Goal: Task Accomplishment & Management: Use online tool/utility

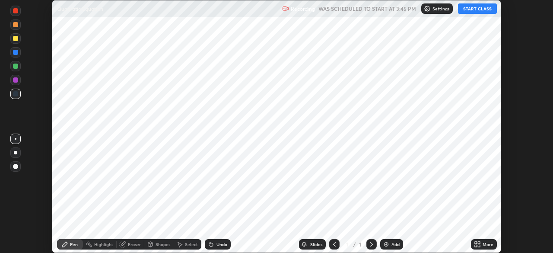
scroll to position [253, 553]
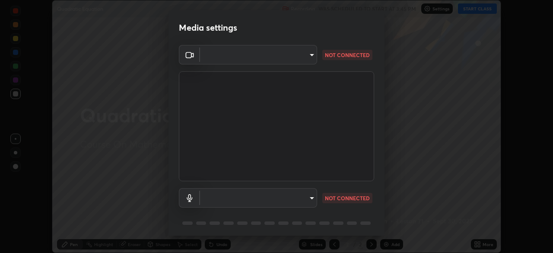
type input "094ffe3f61abc64f3ce73721aab664ef57d10a5fc7d187ad1ef3fa5fd4d2b427"
type input "communications"
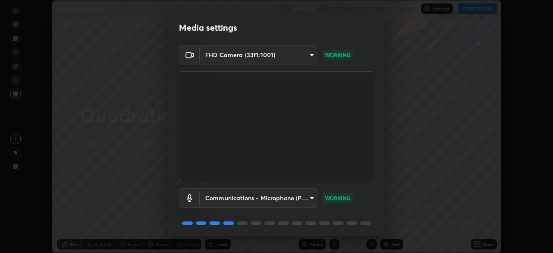
scroll to position [31, 0]
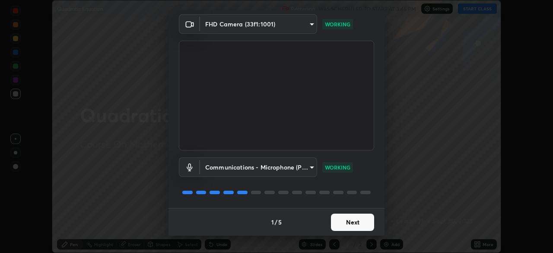
click at [356, 223] on button "Next" at bounding box center [352, 222] width 43 height 17
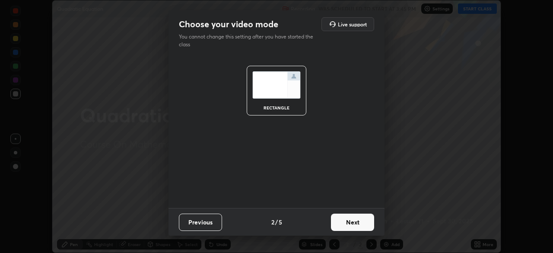
scroll to position [0, 0]
click at [355, 224] on button "Next" at bounding box center [352, 222] width 43 height 17
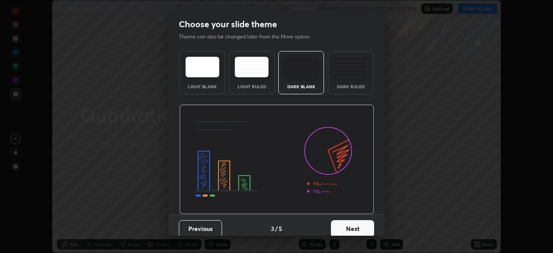
click at [355, 224] on button "Next" at bounding box center [352, 228] width 43 height 17
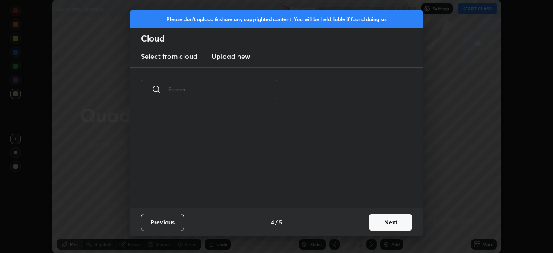
click at [355, 224] on div "Previous 4 / 5 Next" at bounding box center [277, 222] width 292 height 28
click at [380, 221] on button "Next" at bounding box center [390, 222] width 43 height 17
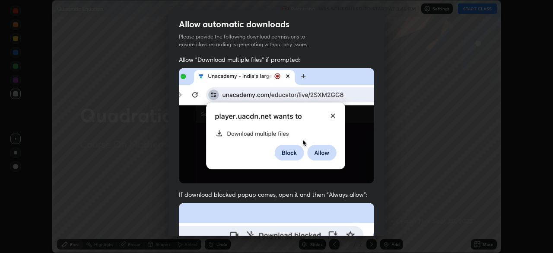
click at [386, 217] on div "Allow automatic downloads Please provide the following download permissions to …" at bounding box center [276, 126] width 553 height 253
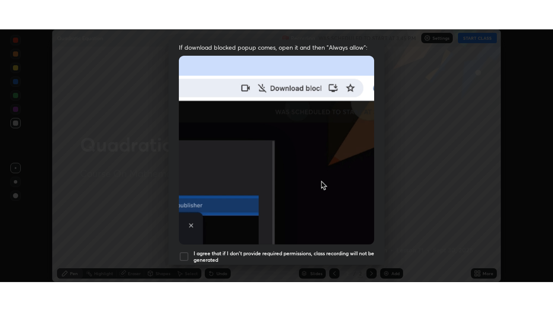
scroll to position [207, 0]
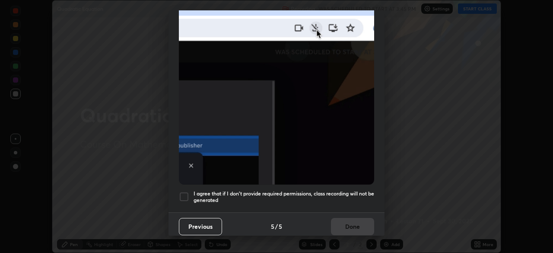
click at [185, 194] on div at bounding box center [184, 196] width 10 height 10
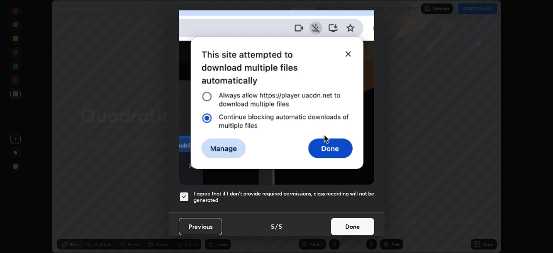
click at [352, 224] on button "Done" at bounding box center [352, 226] width 43 height 17
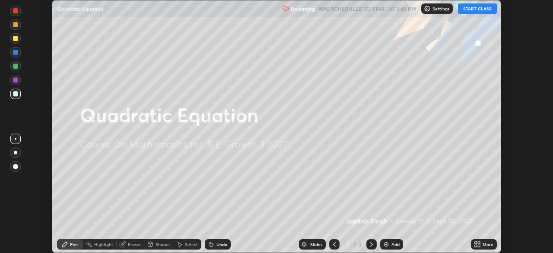
click at [479, 242] on icon at bounding box center [479, 243] width 2 height 2
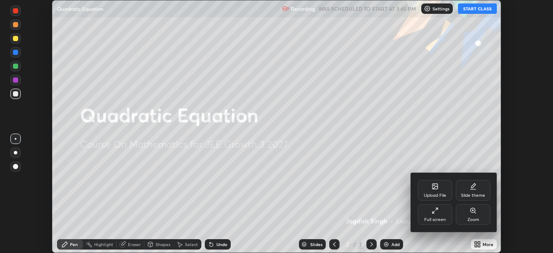
click at [441, 216] on div "Full screen" at bounding box center [435, 214] width 35 height 21
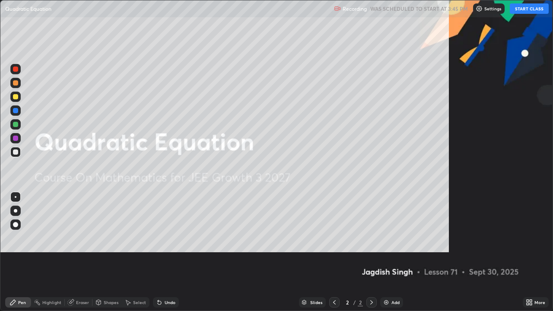
scroll to position [311, 553]
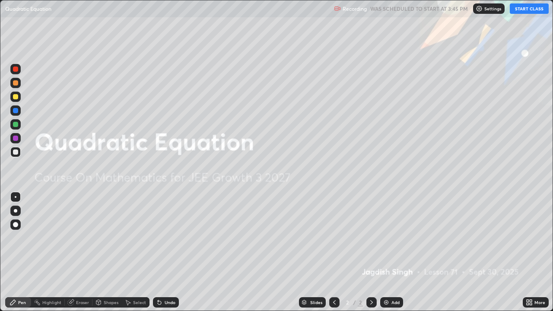
click at [529, 9] on button "START CLASS" at bounding box center [529, 8] width 39 height 10
click at [528, 6] on button "End Class" at bounding box center [531, 8] width 35 height 10
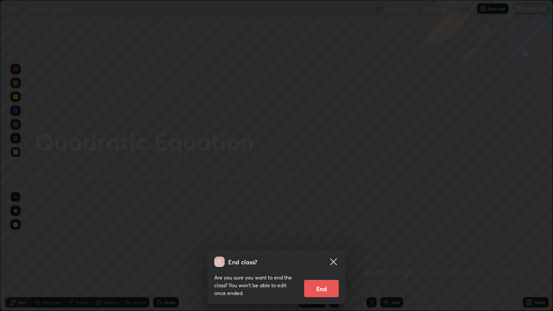
click at [334, 252] on icon at bounding box center [333, 262] width 10 height 10
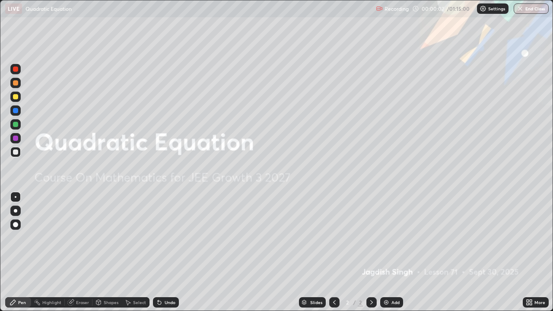
click at [395, 252] on div "Add" at bounding box center [391, 302] width 23 height 10
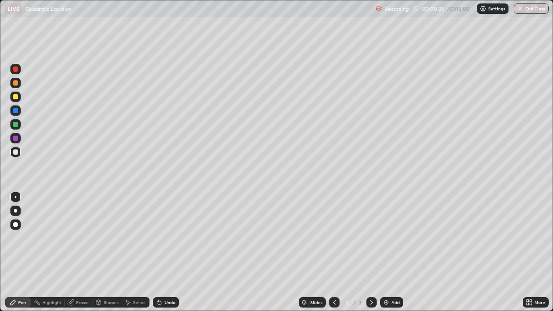
click at [16, 97] on div at bounding box center [15, 96] width 5 height 5
click at [16, 84] on div at bounding box center [15, 82] width 5 height 5
click at [14, 152] on div at bounding box center [15, 152] width 5 height 5
click at [89, 252] on div "Eraser" at bounding box center [79, 302] width 28 height 10
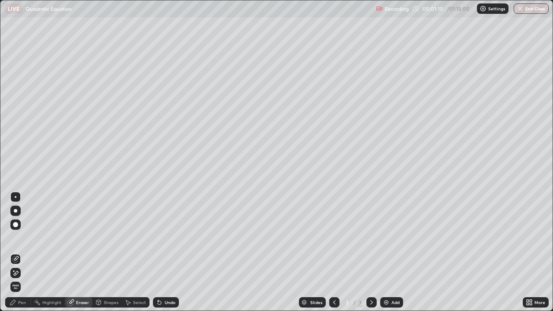
click at [24, 252] on div "Pen" at bounding box center [22, 302] width 8 height 4
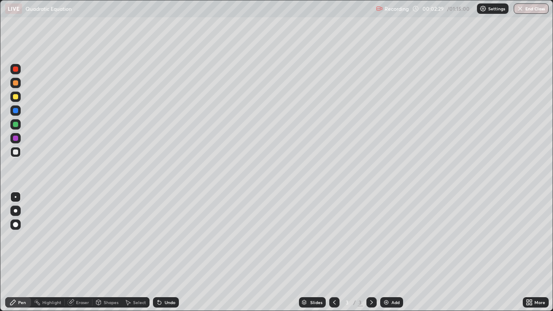
click at [13, 96] on div at bounding box center [15, 96] width 5 height 5
click at [14, 97] on div at bounding box center [15, 96] width 5 height 5
click at [16, 151] on div at bounding box center [15, 152] width 5 height 5
click at [16, 97] on div at bounding box center [15, 96] width 5 height 5
click at [81, 252] on div "Eraser" at bounding box center [79, 302] width 28 height 10
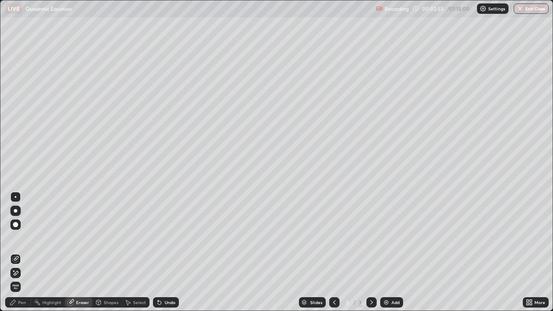
click at [24, 252] on div "Pen" at bounding box center [18, 302] width 26 height 10
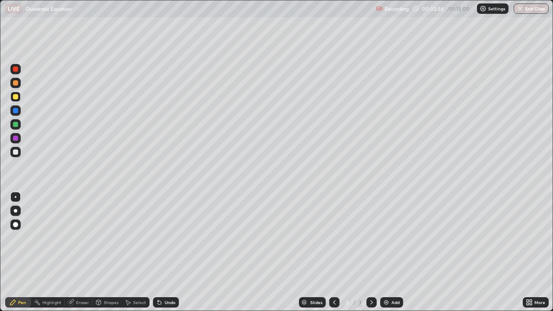
click at [16, 98] on div at bounding box center [15, 96] width 5 height 5
click at [86, 252] on div "Eraser" at bounding box center [79, 302] width 28 height 10
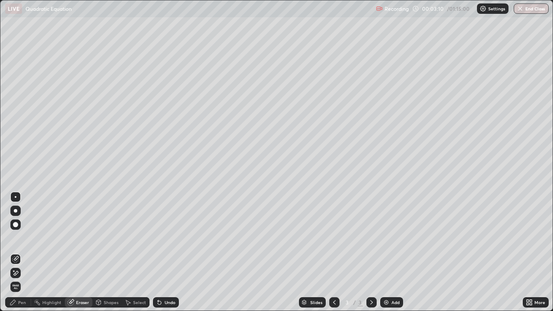
click at [77, 252] on div "Eraser" at bounding box center [79, 302] width 28 height 10
click at [27, 252] on div "Pen" at bounding box center [18, 302] width 26 height 10
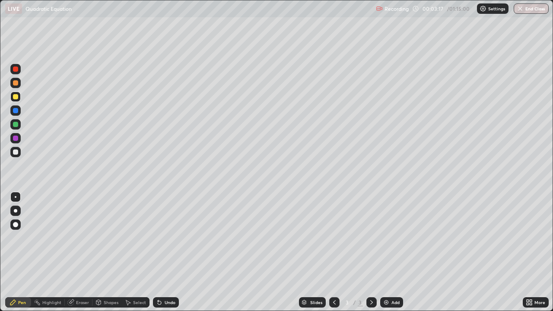
click at [16, 98] on div at bounding box center [15, 96] width 5 height 5
click at [16, 138] on div at bounding box center [15, 138] width 5 height 5
click at [17, 136] on div at bounding box center [15, 138] width 5 height 5
click at [16, 124] on div at bounding box center [15, 124] width 5 height 5
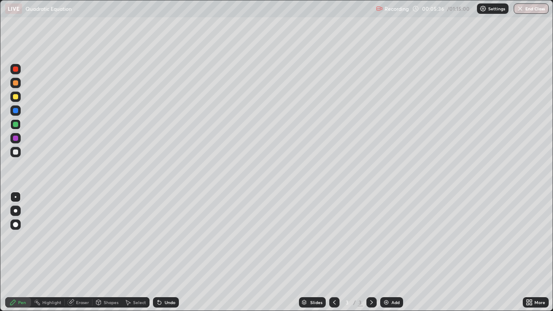
click at [11, 139] on div at bounding box center [15, 138] width 10 height 10
click at [19, 100] on div at bounding box center [15, 97] width 10 height 10
click at [19, 99] on div at bounding box center [15, 97] width 10 height 10
click at [18, 83] on div at bounding box center [15, 82] width 5 height 5
click at [387, 252] on img at bounding box center [386, 302] width 7 height 7
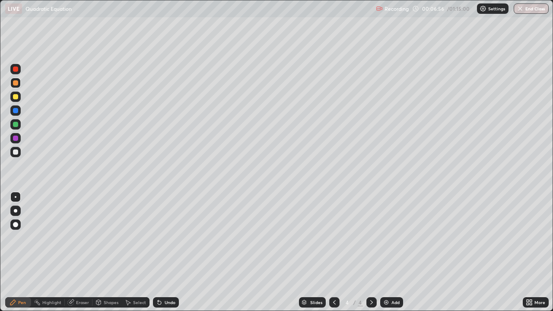
click at [16, 152] on div at bounding box center [15, 152] width 5 height 5
click at [17, 150] on div at bounding box center [15, 152] width 5 height 5
click at [334, 252] on icon at bounding box center [334, 302] width 7 height 7
click at [384, 252] on img at bounding box center [386, 302] width 7 height 7
click at [331, 252] on div at bounding box center [334, 302] width 10 height 10
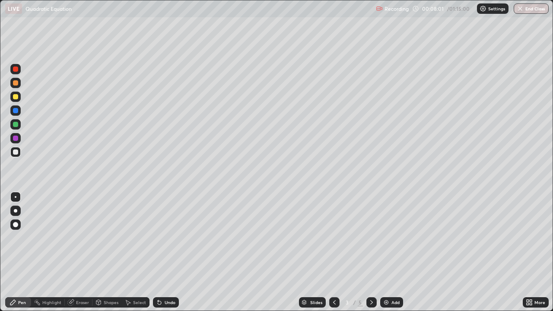
click at [367, 252] on div at bounding box center [372, 302] width 10 height 10
click at [16, 153] on div at bounding box center [15, 152] width 5 height 5
click at [313, 252] on div "Slides" at bounding box center [316, 302] width 12 height 4
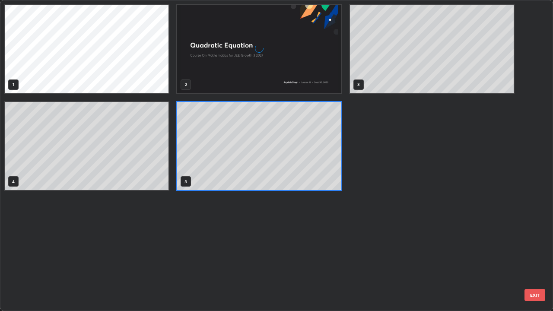
scroll to position [308, 548]
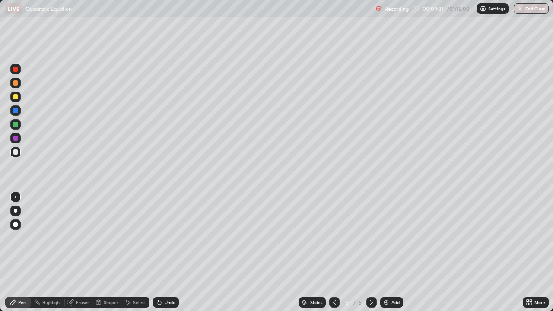
click at [16, 152] on div at bounding box center [15, 152] width 5 height 5
click at [16, 96] on div at bounding box center [15, 96] width 5 height 5
click at [16, 98] on div at bounding box center [15, 96] width 5 height 5
click at [49, 252] on div "Highlight" at bounding box center [51, 302] width 19 height 4
click at [80, 252] on div "Eraser" at bounding box center [82, 302] width 13 height 4
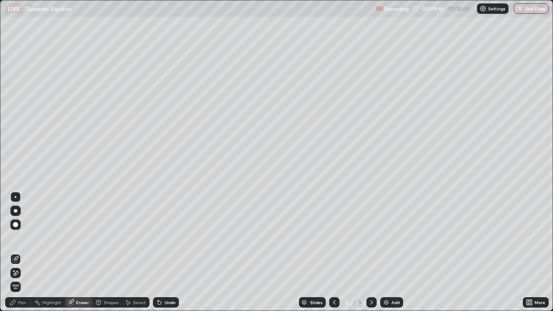
click at [22, 252] on div "Pen" at bounding box center [18, 302] width 26 height 10
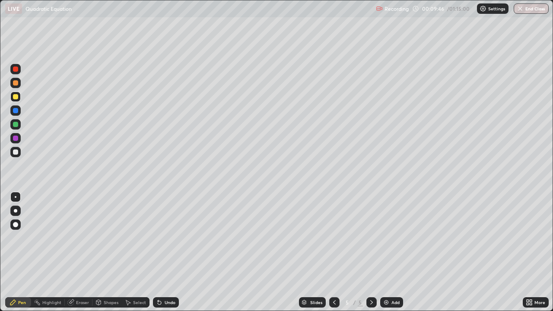
click at [15, 151] on div at bounding box center [15, 152] width 5 height 5
click at [81, 252] on div "Eraser" at bounding box center [79, 302] width 28 height 10
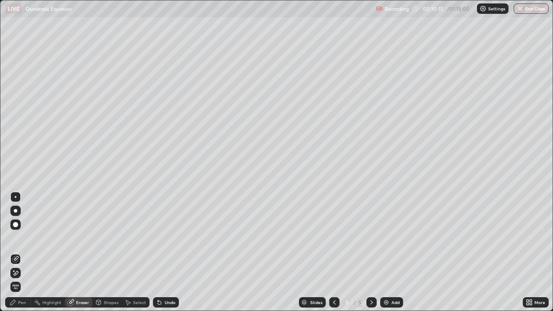
click at [22, 252] on div "Pen" at bounding box center [22, 302] width 8 height 4
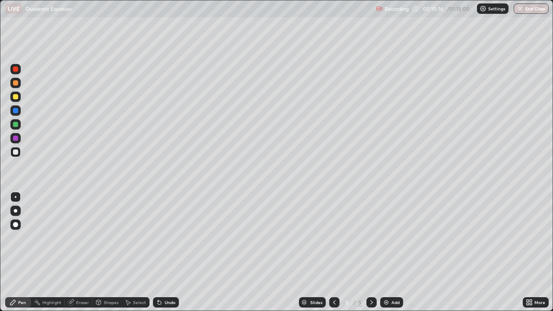
click at [19, 151] on div at bounding box center [15, 152] width 10 height 10
click at [16, 151] on div at bounding box center [15, 152] width 5 height 5
click at [79, 252] on div "Eraser" at bounding box center [82, 302] width 13 height 4
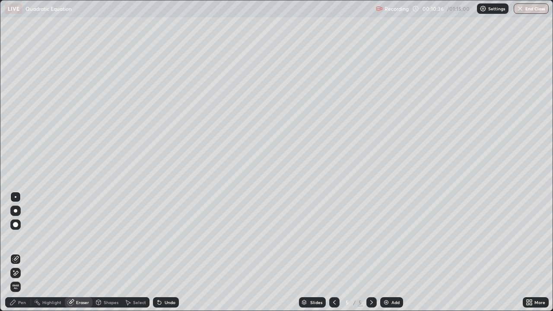
click at [22, 252] on div "Pen" at bounding box center [18, 302] width 26 height 10
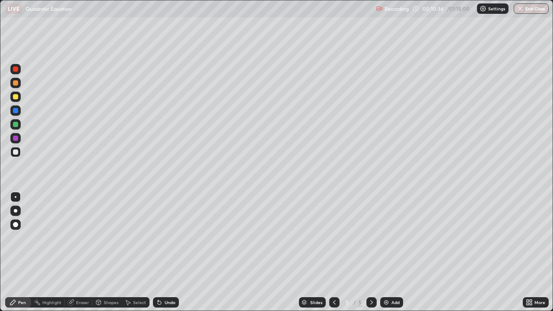
click at [16, 151] on div at bounding box center [15, 152] width 5 height 5
click at [15, 83] on div at bounding box center [15, 82] width 5 height 5
click at [19, 81] on div at bounding box center [15, 83] width 10 height 10
click at [16, 138] on div at bounding box center [15, 138] width 5 height 5
click at [19, 126] on div at bounding box center [15, 124] width 10 height 10
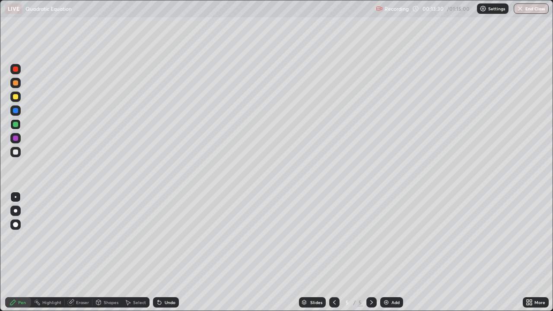
click at [393, 252] on div "Add" at bounding box center [396, 302] width 8 height 4
click at [18, 95] on div at bounding box center [15, 96] width 5 height 5
click at [16, 150] on div at bounding box center [15, 152] width 5 height 5
click at [20, 98] on div at bounding box center [15, 97] width 10 height 10
click at [15, 151] on div at bounding box center [15, 152] width 5 height 5
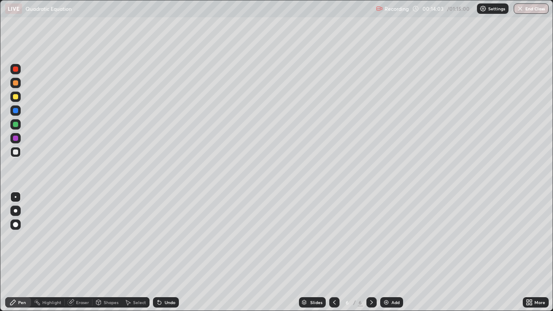
click at [88, 252] on div "Eraser" at bounding box center [82, 302] width 13 height 4
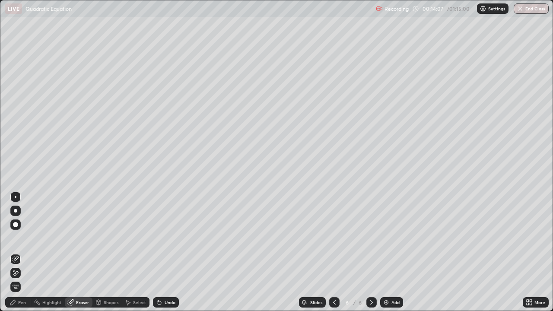
click at [23, 252] on div "Pen" at bounding box center [18, 302] width 26 height 10
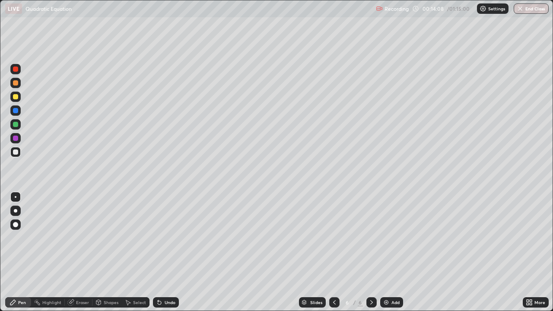
click at [18, 153] on div at bounding box center [15, 152] width 5 height 5
click at [14, 82] on div at bounding box center [15, 82] width 5 height 5
click at [17, 152] on div at bounding box center [15, 152] width 5 height 5
click at [86, 252] on div "Eraser" at bounding box center [82, 302] width 13 height 4
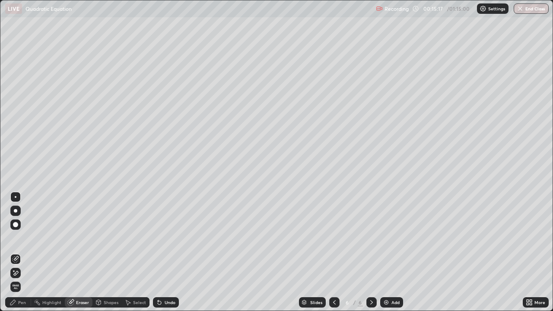
click at [22, 252] on div "Pen" at bounding box center [18, 302] width 26 height 10
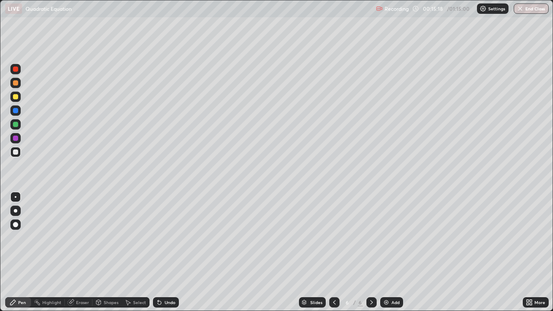
click at [17, 126] on div at bounding box center [15, 124] width 5 height 5
click at [16, 83] on div at bounding box center [15, 82] width 5 height 5
click at [16, 151] on div at bounding box center [15, 152] width 5 height 5
click at [20, 95] on div at bounding box center [15, 97] width 10 height 10
click at [19, 154] on div at bounding box center [15, 152] width 10 height 10
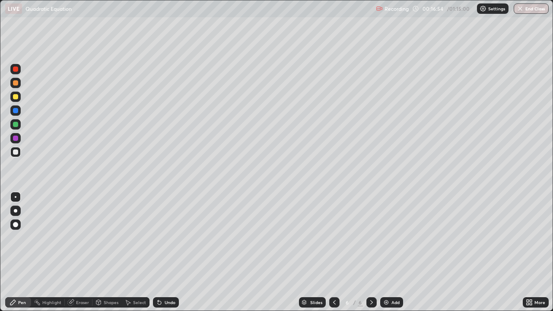
click at [17, 127] on div at bounding box center [15, 124] width 5 height 5
click at [19, 140] on div at bounding box center [15, 138] width 10 height 10
click at [16, 153] on div at bounding box center [15, 152] width 5 height 5
click at [19, 94] on div at bounding box center [15, 97] width 10 height 10
click at [16, 83] on div at bounding box center [15, 82] width 5 height 5
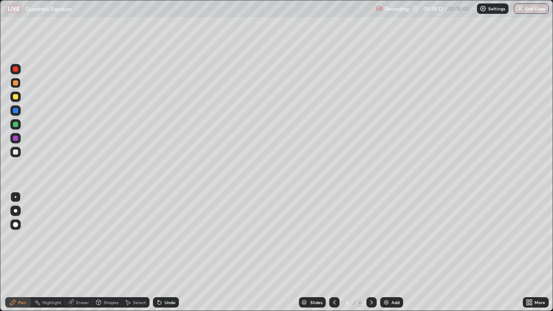
click at [19, 153] on div at bounding box center [15, 152] width 10 height 10
click at [391, 252] on div "Add" at bounding box center [391, 302] width 23 height 10
click at [16, 153] on div at bounding box center [15, 152] width 5 height 5
click at [16, 154] on div at bounding box center [15, 152] width 5 height 5
click at [16, 153] on div at bounding box center [15, 152] width 5 height 5
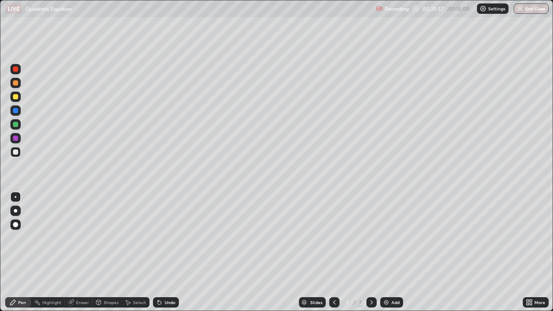
click at [334, 252] on div at bounding box center [334, 302] width 10 height 17
click at [16, 94] on div at bounding box center [15, 96] width 5 height 5
click at [17, 68] on div at bounding box center [15, 69] width 5 height 5
click at [73, 252] on div "Eraser" at bounding box center [79, 302] width 28 height 10
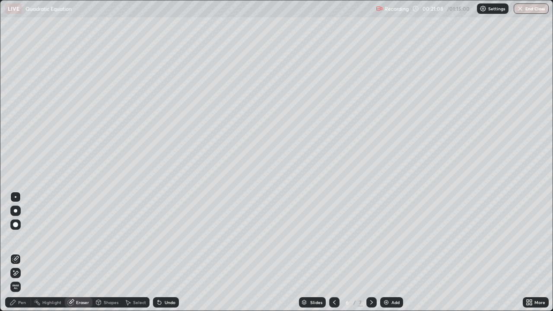
click at [26, 252] on div "Pen" at bounding box center [18, 302] width 26 height 10
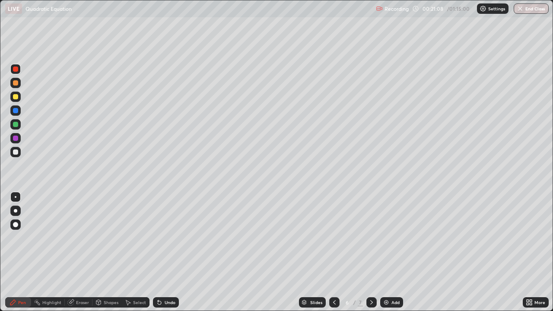
click at [16, 82] on div at bounding box center [15, 82] width 5 height 5
click at [16, 70] on div at bounding box center [15, 69] width 5 height 5
click at [19, 149] on div at bounding box center [15, 152] width 10 height 10
click at [19, 150] on div at bounding box center [15, 152] width 10 height 10
click at [375, 252] on div at bounding box center [372, 302] width 10 height 10
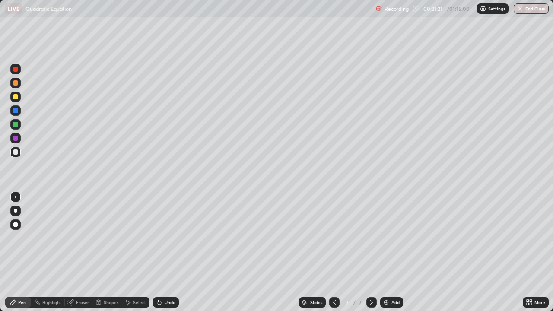
click at [18, 156] on div at bounding box center [15, 152] width 10 height 10
click at [16, 153] on div at bounding box center [15, 152] width 5 height 5
click at [20, 150] on div at bounding box center [15, 152] width 10 height 10
click at [80, 252] on div "Eraser" at bounding box center [79, 302] width 28 height 10
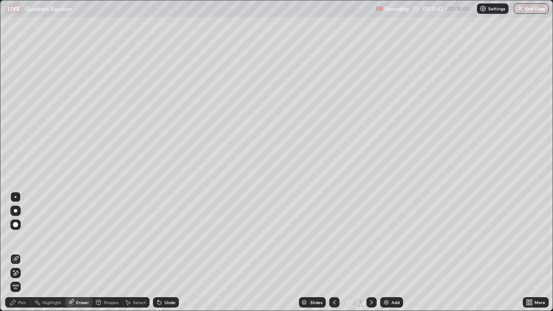
click at [25, 252] on div "Pen" at bounding box center [18, 302] width 26 height 10
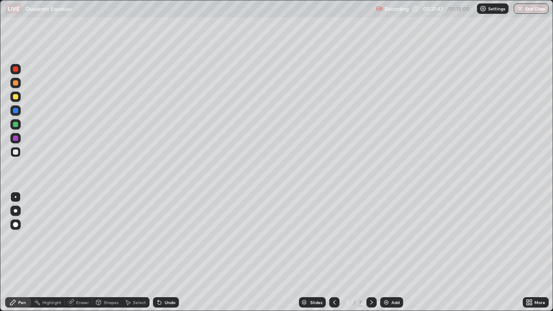
click at [15, 157] on div at bounding box center [15, 152] width 10 height 10
click at [82, 252] on div "Eraser" at bounding box center [79, 302] width 28 height 10
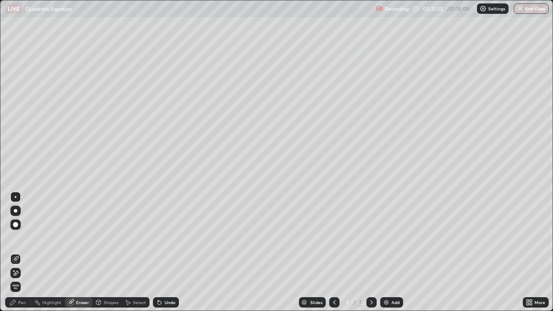
click at [26, 252] on div "Pen" at bounding box center [18, 302] width 26 height 10
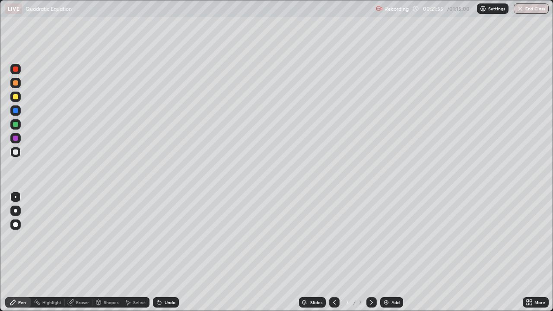
click at [19, 156] on div at bounding box center [15, 152] width 10 height 10
click at [17, 98] on div at bounding box center [15, 96] width 5 height 5
click at [19, 152] on div at bounding box center [15, 152] width 10 height 10
click at [16, 152] on div at bounding box center [15, 152] width 5 height 5
click at [17, 123] on div at bounding box center [15, 124] width 5 height 5
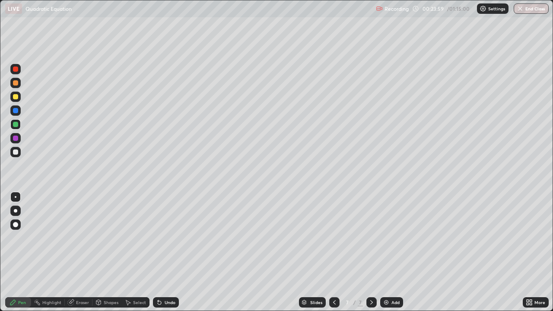
click at [16, 97] on div at bounding box center [15, 96] width 5 height 5
click at [18, 156] on div at bounding box center [15, 152] width 10 height 10
click at [83, 252] on div "Eraser" at bounding box center [82, 302] width 13 height 4
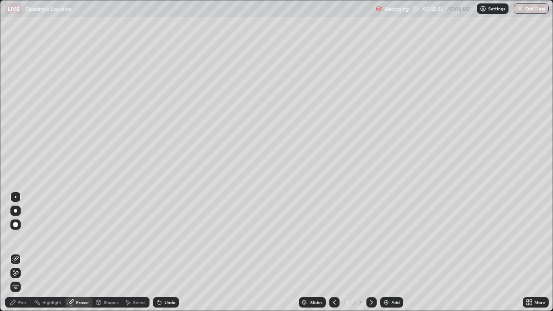
click at [26, 252] on div "Pen" at bounding box center [18, 302] width 26 height 10
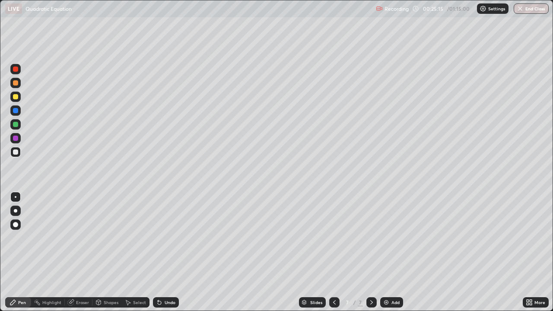
click at [17, 148] on div at bounding box center [15, 152] width 10 height 10
click at [395, 252] on div "Add" at bounding box center [396, 302] width 8 height 4
click at [334, 252] on icon at bounding box center [334, 302] width 7 height 7
click at [17, 152] on div at bounding box center [15, 152] width 5 height 5
click at [370, 252] on icon at bounding box center [371, 302] width 7 height 7
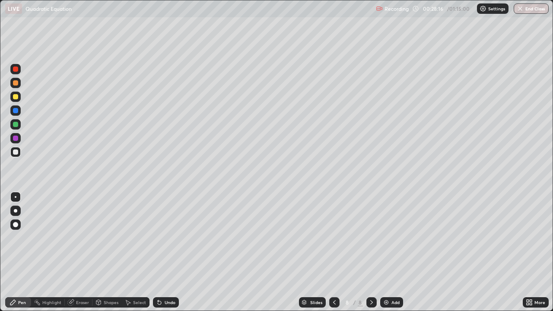
click at [16, 154] on div at bounding box center [15, 152] width 5 height 5
click at [17, 83] on div at bounding box center [15, 82] width 5 height 5
click at [86, 252] on div "Eraser" at bounding box center [79, 302] width 28 height 10
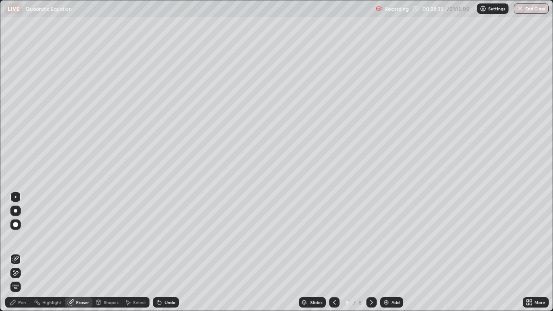
click at [25, 252] on div "Pen" at bounding box center [22, 302] width 8 height 4
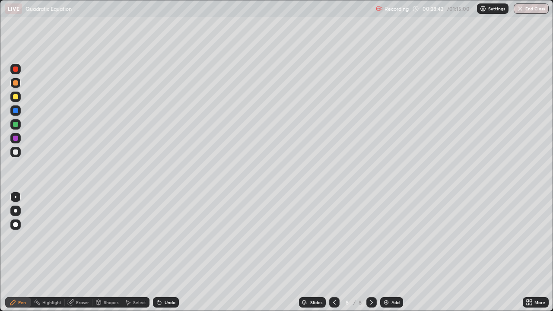
click at [19, 153] on div at bounding box center [15, 152] width 10 height 10
click at [17, 152] on div at bounding box center [15, 152] width 5 height 5
click at [15, 97] on div at bounding box center [15, 96] width 5 height 5
click at [16, 152] on div at bounding box center [15, 152] width 5 height 5
click at [15, 98] on div at bounding box center [15, 96] width 5 height 5
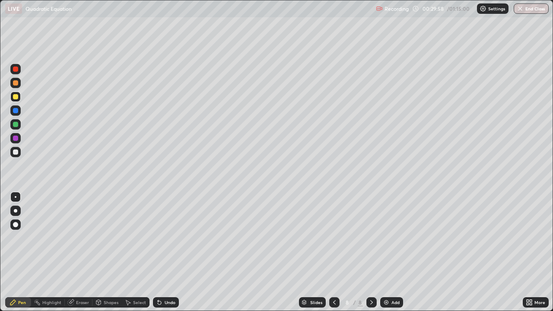
click at [14, 125] on div at bounding box center [15, 124] width 5 height 5
click at [81, 252] on div "Eraser" at bounding box center [82, 302] width 13 height 4
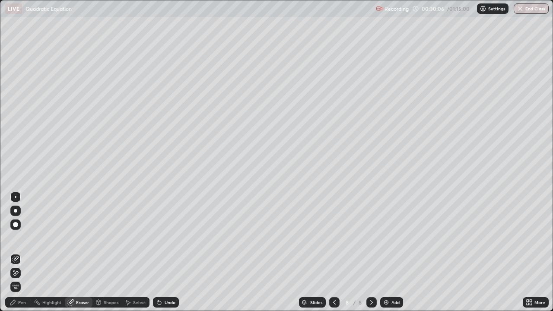
click at [23, 252] on div "Pen" at bounding box center [18, 302] width 26 height 10
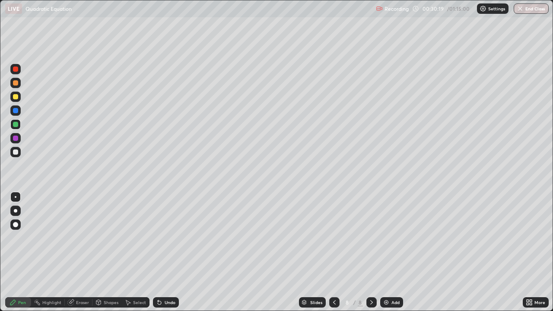
click at [81, 252] on div "Eraser" at bounding box center [79, 302] width 28 height 10
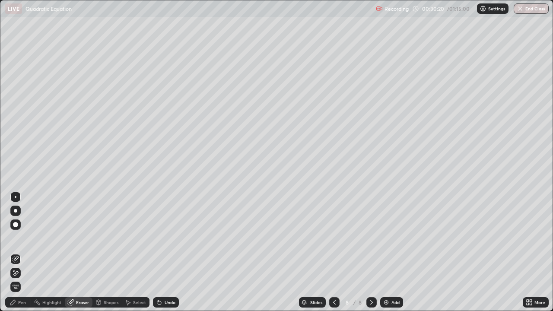
click at [23, 252] on div "Pen" at bounding box center [18, 302] width 26 height 10
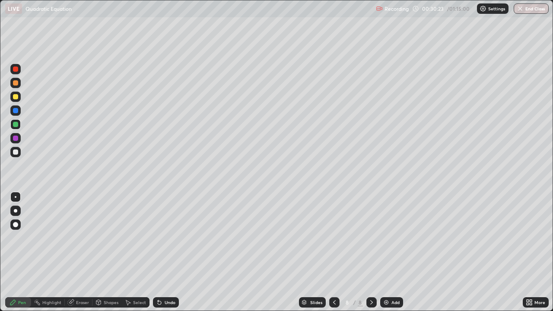
click at [14, 150] on div at bounding box center [15, 152] width 5 height 5
click at [17, 153] on div at bounding box center [15, 152] width 5 height 5
click at [16, 153] on div at bounding box center [15, 152] width 5 height 5
click at [13, 155] on div at bounding box center [15, 152] width 10 height 10
click at [86, 252] on div "Eraser" at bounding box center [82, 302] width 13 height 4
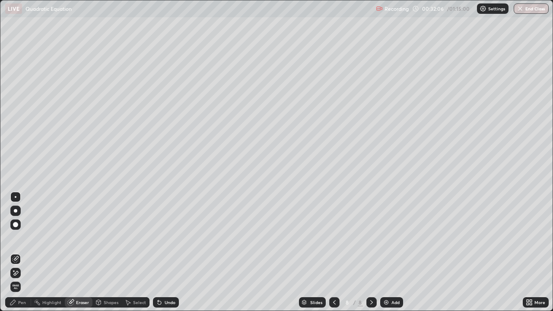
click at [22, 252] on div "Pen" at bounding box center [22, 302] width 8 height 4
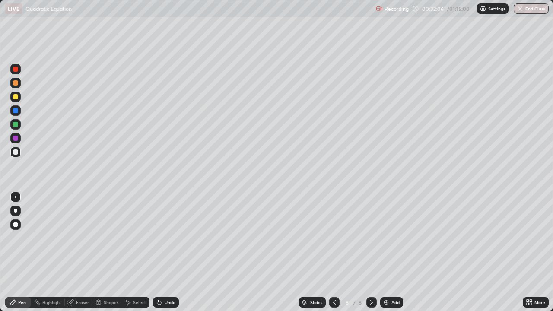
click at [18, 148] on div at bounding box center [15, 152] width 10 height 10
click at [20, 99] on div at bounding box center [15, 97] width 10 height 10
click at [81, 252] on div "Eraser" at bounding box center [82, 302] width 13 height 4
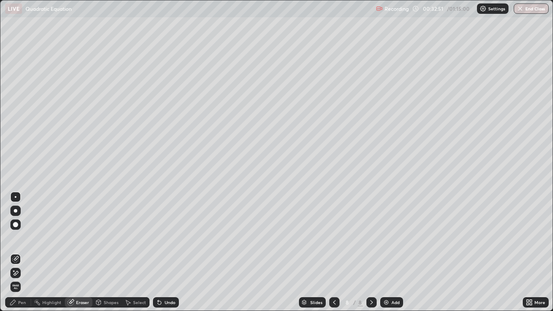
click at [23, 252] on div "Pen" at bounding box center [22, 302] width 8 height 4
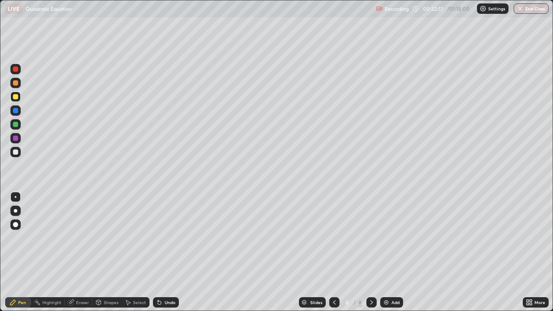
click at [16, 82] on div at bounding box center [15, 82] width 5 height 5
click at [76, 252] on div "Eraser" at bounding box center [79, 302] width 28 height 10
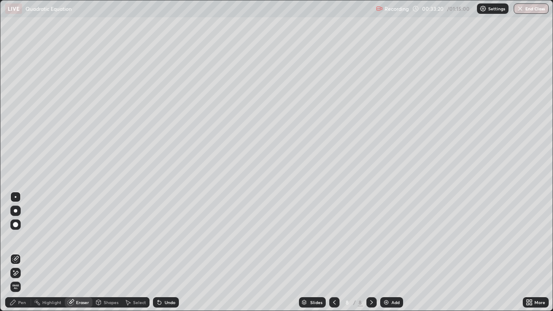
click at [25, 252] on div "Pen" at bounding box center [18, 302] width 26 height 10
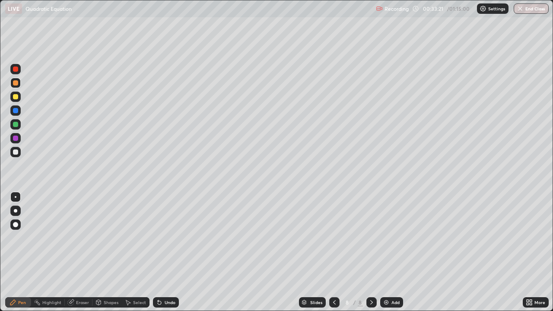
click at [15, 127] on div at bounding box center [15, 124] width 5 height 5
click at [387, 252] on div "Add" at bounding box center [391, 302] width 23 height 10
click at [16, 153] on div at bounding box center [15, 152] width 5 height 5
click at [17, 151] on div at bounding box center [15, 152] width 5 height 5
click at [16, 96] on div at bounding box center [15, 96] width 5 height 5
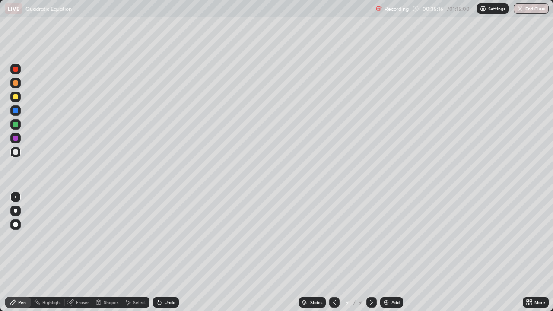
click at [16, 96] on div at bounding box center [15, 96] width 5 height 5
click at [81, 252] on div "Eraser" at bounding box center [79, 302] width 28 height 10
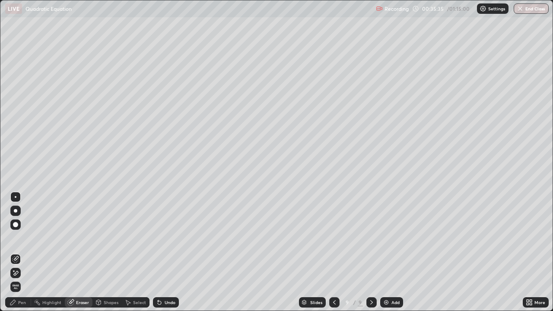
click at [28, 252] on div "Pen" at bounding box center [18, 302] width 26 height 10
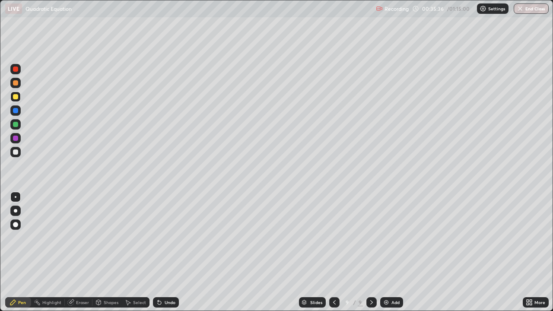
click at [19, 96] on div at bounding box center [15, 97] width 10 height 10
click at [16, 152] on div at bounding box center [15, 152] width 5 height 5
click at [330, 252] on div at bounding box center [334, 302] width 10 height 10
click at [370, 252] on icon at bounding box center [371, 302] width 7 height 7
click at [388, 252] on img at bounding box center [386, 302] width 7 height 7
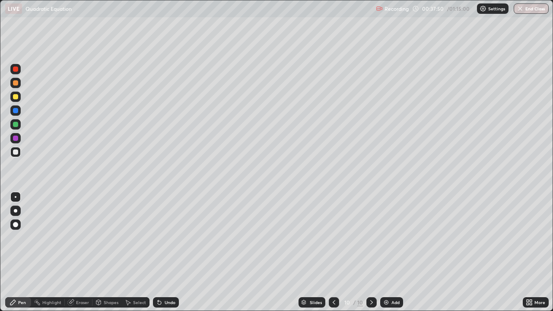
click at [16, 96] on div at bounding box center [15, 96] width 5 height 5
click at [16, 83] on div at bounding box center [15, 82] width 5 height 5
click at [85, 252] on div "Eraser" at bounding box center [82, 302] width 13 height 4
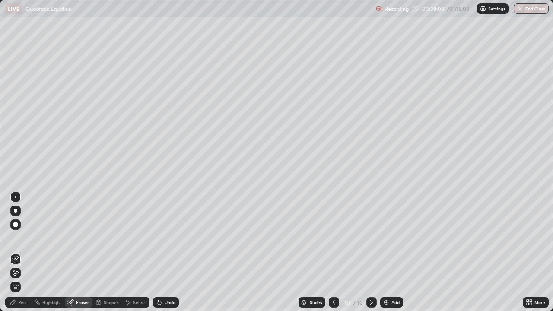
click at [25, 252] on div "Pen" at bounding box center [22, 302] width 8 height 4
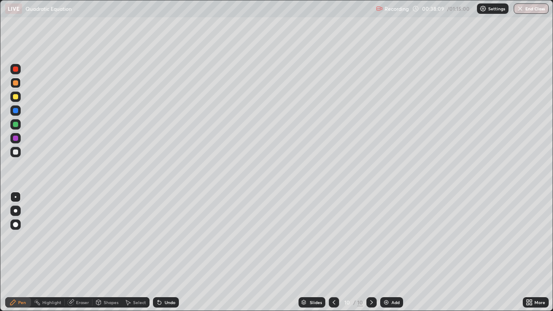
click at [18, 81] on div at bounding box center [15, 82] width 5 height 5
click at [16, 152] on div at bounding box center [15, 152] width 5 height 5
click at [17, 152] on div at bounding box center [15, 152] width 5 height 5
click at [81, 252] on div "Eraser" at bounding box center [82, 302] width 13 height 4
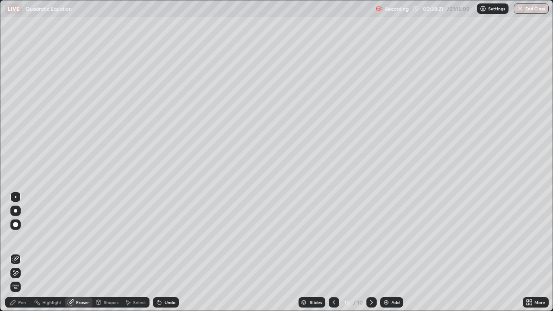
click at [23, 252] on div "Pen" at bounding box center [18, 302] width 26 height 10
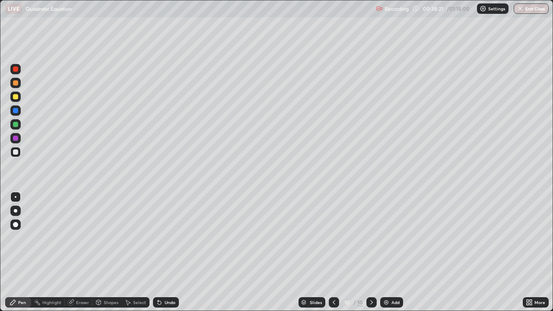
click at [20, 152] on div at bounding box center [15, 152] width 10 height 10
click at [81, 252] on div "Eraser" at bounding box center [79, 302] width 28 height 10
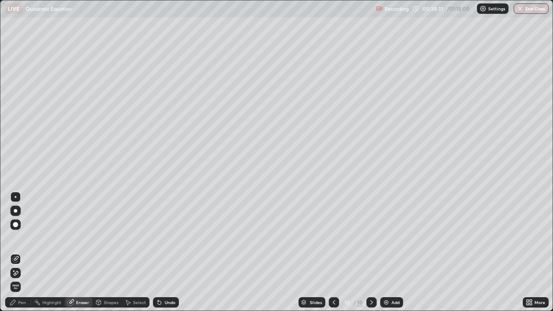
click at [26, 252] on div "Pen" at bounding box center [18, 302] width 26 height 10
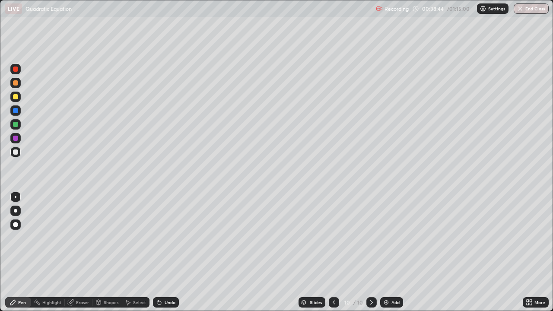
click at [84, 252] on div "Eraser" at bounding box center [82, 302] width 13 height 4
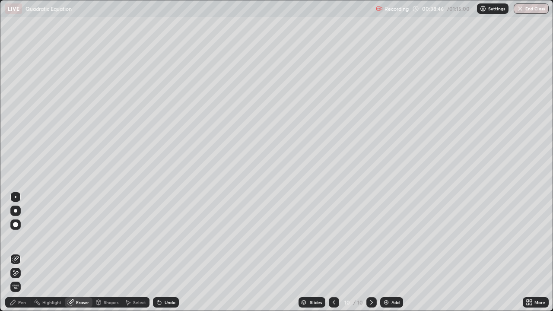
click at [23, 252] on div "Pen" at bounding box center [22, 302] width 8 height 4
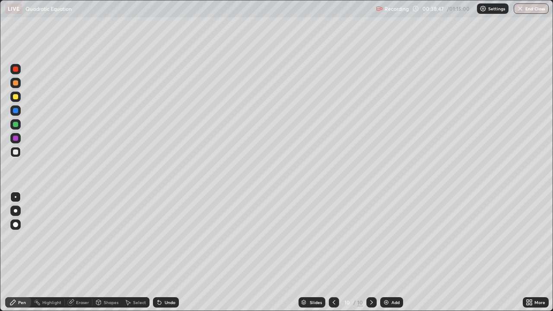
click at [17, 154] on div at bounding box center [15, 152] width 10 height 10
click at [86, 252] on div "Eraser" at bounding box center [82, 302] width 13 height 4
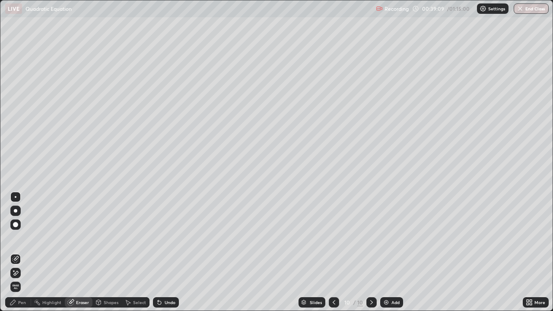
click at [22, 252] on div "Pen" at bounding box center [18, 302] width 26 height 10
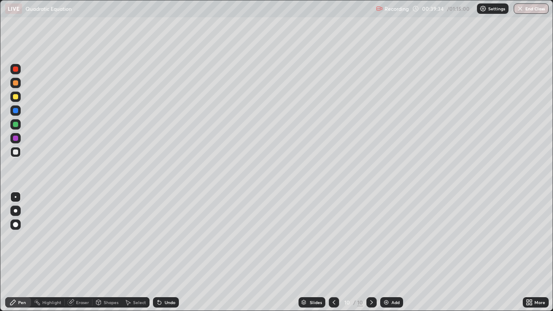
click at [16, 96] on div at bounding box center [15, 96] width 5 height 5
click at [16, 152] on div at bounding box center [15, 152] width 5 height 5
click at [84, 252] on div "Eraser" at bounding box center [82, 302] width 13 height 4
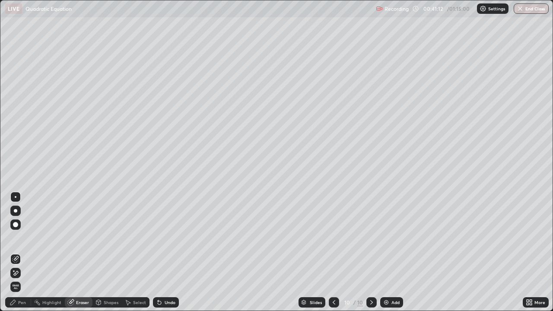
click at [21, 252] on div "Pen" at bounding box center [18, 302] width 26 height 10
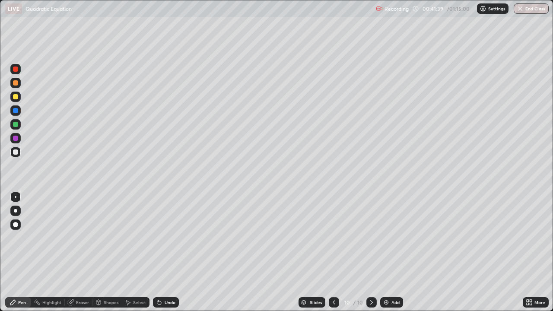
click at [83, 252] on div "Eraser" at bounding box center [79, 302] width 28 height 10
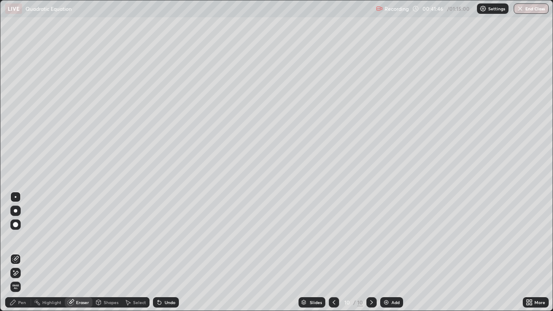
click at [78, 252] on div "Eraser" at bounding box center [82, 302] width 13 height 4
click at [27, 252] on div "Pen" at bounding box center [18, 302] width 26 height 10
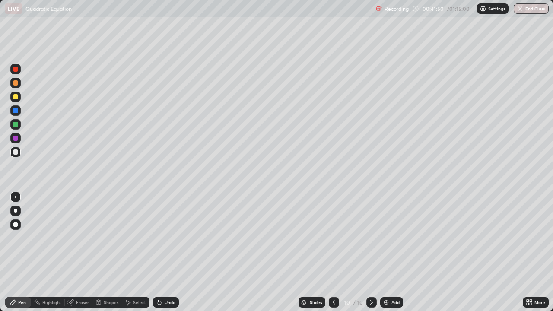
click at [16, 153] on div at bounding box center [15, 152] width 5 height 5
click at [20, 137] on div at bounding box center [15, 138] width 10 height 10
click at [19, 151] on div at bounding box center [15, 152] width 10 height 10
click at [392, 252] on div "Add" at bounding box center [391, 302] width 23 height 10
click at [15, 153] on div at bounding box center [15, 152] width 5 height 5
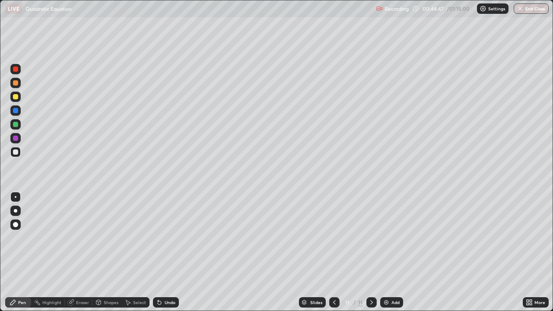
click at [332, 252] on icon at bounding box center [334, 302] width 7 height 7
click at [367, 252] on div at bounding box center [372, 302] width 10 height 10
click at [334, 252] on icon at bounding box center [334, 302] width 7 height 7
click at [370, 252] on icon at bounding box center [371, 302] width 7 height 7
click at [16, 99] on div at bounding box center [15, 96] width 5 height 5
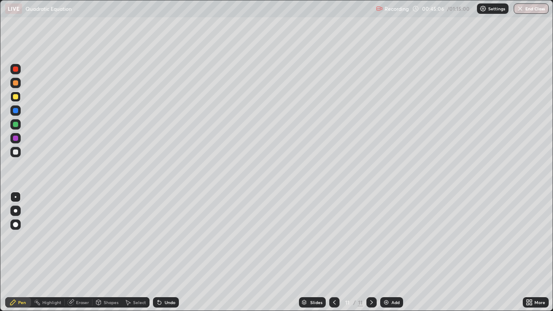
click at [16, 152] on div at bounding box center [15, 152] width 5 height 5
click at [19, 97] on div at bounding box center [15, 97] width 10 height 10
click at [19, 153] on div at bounding box center [15, 152] width 10 height 10
click at [86, 252] on div "Eraser" at bounding box center [82, 302] width 13 height 4
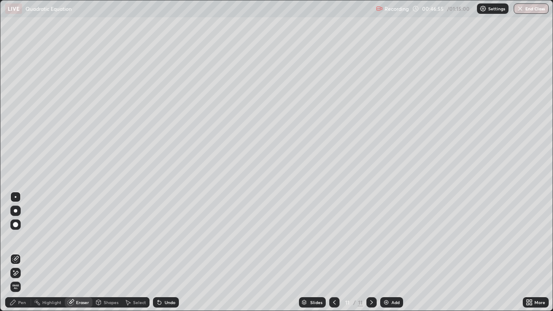
click at [22, 252] on div "Pen" at bounding box center [22, 302] width 8 height 4
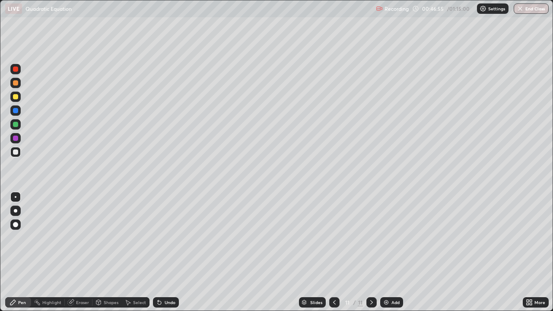
click at [19, 150] on div at bounding box center [15, 152] width 10 height 10
click at [16, 153] on div at bounding box center [15, 152] width 5 height 5
click at [78, 252] on div "Eraser" at bounding box center [79, 302] width 28 height 10
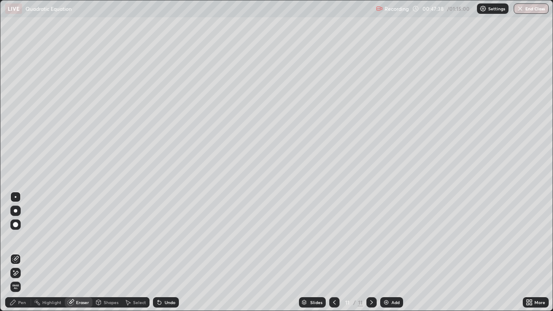
click at [19, 252] on div "Pen" at bounding box center [18, 302] width 26 height 10
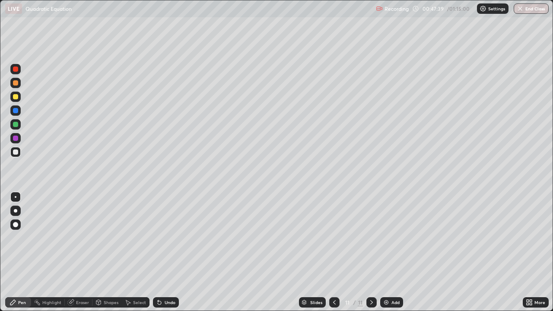
click at [18, 151] on div at bounding box center [15, 152] width 5 height 5
click at [19, 156] on div at bounding box center [15, 152] width 10 height 10
click at [384, 252] on img at bounding box center [386, 302] width 7 height 7
click at [16, 152] on div at bounding box center [15, 152] width 5 height 5
click at [71, 252] on div "Eraser" at bounding box center [79, 302] width 28 height 10
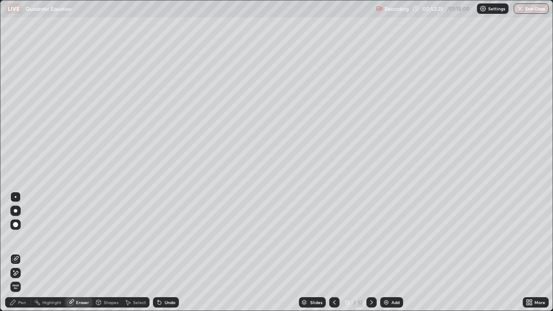
click at [24, 252] on div "Pen" at bounding box center [18, 302] width 26 height 10
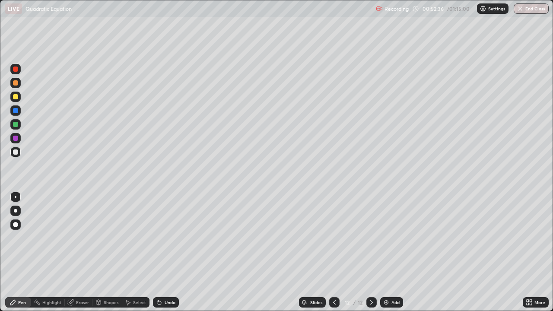
click at [336, 252] on div at bounding box center [334, 302] width 10 height 10
click at [375, 252] on div at bounding box center [372, 302] width 10 height 10
click at [17, 156] on div at bounding box center [15, 152] width 10 height 10
click at [19, 156] on div at bounding box center [15, 152] width 10 height 10
click at [83, 252] on div "Eraser" at bounding box center [82, 302] width 13 height 4
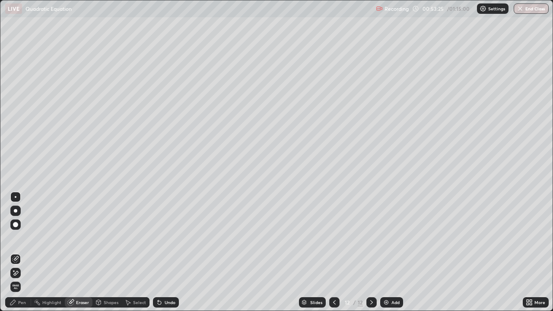
click at [25, 252] on div "Pen" at bounding box center [18, 302] width 26 height 10
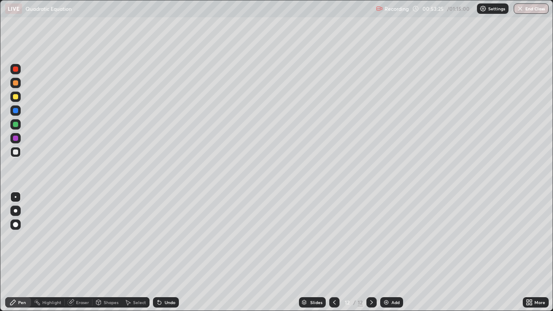
click at [16, 152] on div at bounding box center [15, 152] width 5 height 5
click at [16, 95] on div at bounding box center [15, 96] width 5 height 5
click at [91, 252] on div "Eraser" at bounding box center [79, 302] width 28 height 10
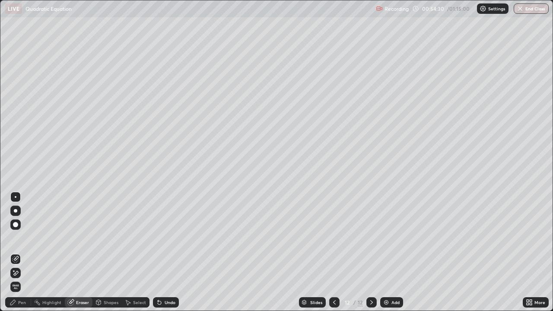
click at [22, 252] on div "Pen" at bounding box center [18, 302] width 26 height 10
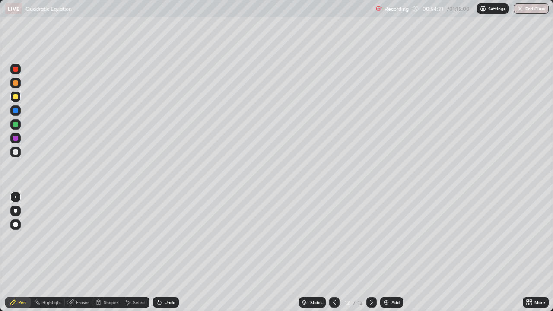
click at [15, 100] on div at bounding box center [15, 97] width 10 height 10
click at [389, 252] on div "Add" at bounding box center [391, 302] width 23 height 10
click at [16, 153] on div at bounding box center [15, 152] width 5 height 5
click at [16, 151] on div at bounding box center [15, 152] width 5 height 5
click at [333, 252] on icon at bounding box center [334, 302] width 7 height 7
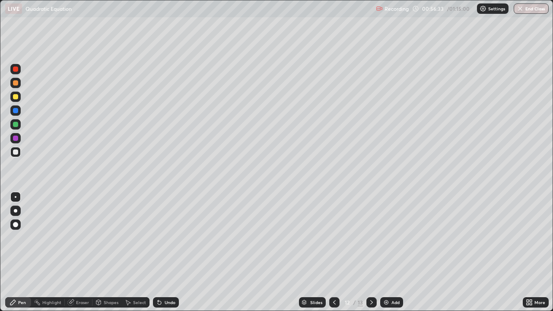
click at [371, 252] on icon at bounding box center [371, 302] width 3 height 4
click at [20, 94] on div at bounding box center [15, 97] width 10 height 10
click at [16, 151] on div at bounding box center [15, 152] width 5 height 5
click at [19, 152] on div at bounding box center [15, 152] width 10 height 10
click at [332, 252] on icon at bounding box center [334, 302] width 7 height 7
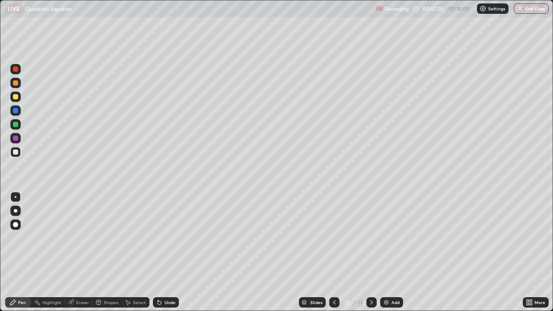
click at [371, 252] on icon at bounding box center [371, 302] width 7 height 7
click at [16, 83] on div at bounding box center [15, 82] width 5 height 5
click at [16, 151] on div at bounding box center [15, 152] width 5 height 5
click at [16, 124] on div at bounding box center [15, 124] width 5 height 5
click at [88, 252] on div "Eraser" at bounding box center [82, 302] width 13 height 4
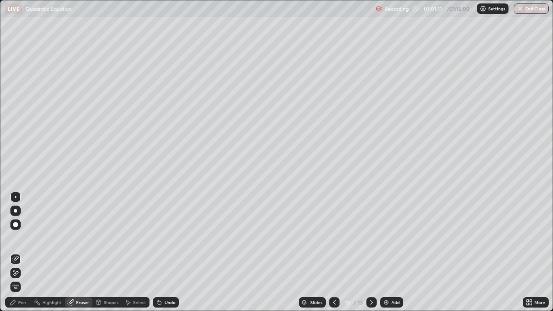
click at [26, 252] on div "Pen" at bounding box center [22, 302] width 8 height 4
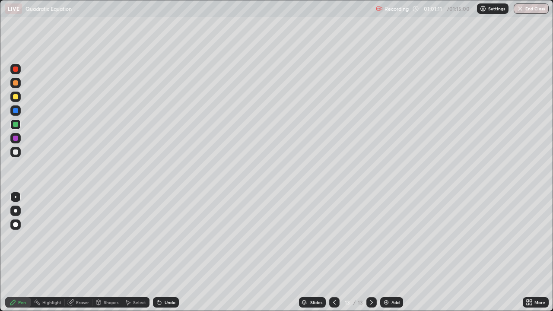
click at [16, 153] on div at bounding box center [15, 152] width 5 height 5
click at [385, 252] on div "Add" at bounding box center [391, 302] width 23 height 10
click at [17, 152] on div at bounding box center [15, 152] width 5 height 5
click at [16, 151] on div at bounding box center [15, 152] width 5 height 5
click at [331, 252] on icon at bounding box center [334, 302] width 7 height 7
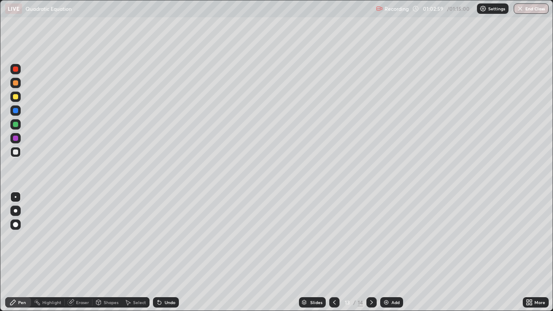
click at [371, 252] on icon at bounding box center [371, 302] width 7 height 7
click at [67, 252] on icon at bounding box center [70, 302] width 7 height 7
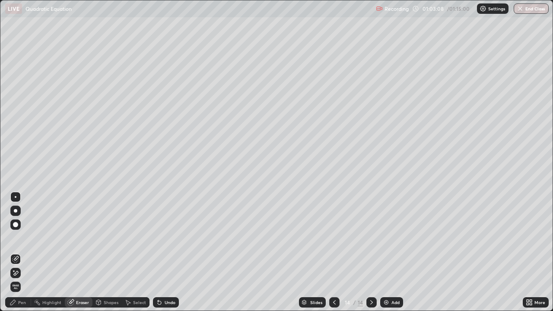
click at [24, 252] on div "Pen" at bounding box center [22, 302] width 8 height 4
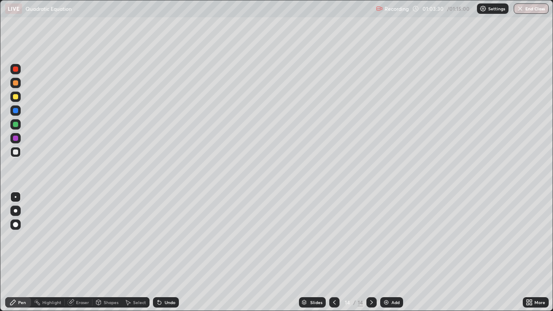
click at [77, 252] on div "Eraser" at bounding box center [82, 302] width 13 height 4
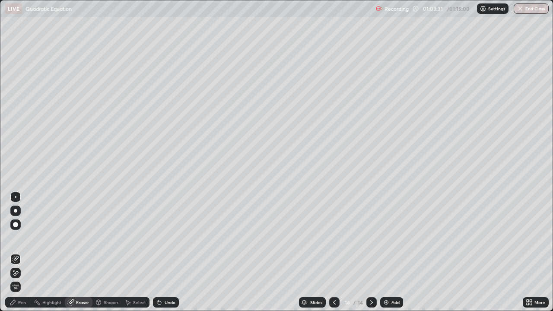
click at [24, 252] on div "Pen" at bounding box center [18, 302] width 26 height 10
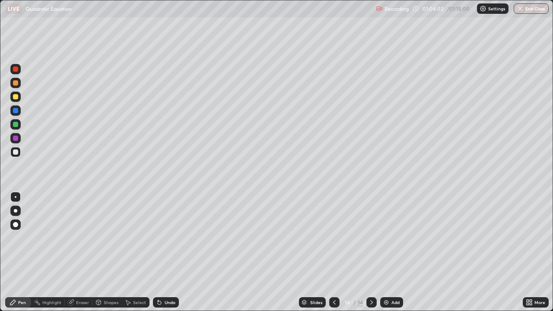
click at [333, 252] on icon at bounding box center [334, 302] width 7 height 7
click at [368, 252] on icon at bounding box center [371, 302] width 7 height 7
click at [19, 154] on div at bounding box center [15, 152] width 10 height 10
click at [14, 97] on div at bounding box center [15, 96] width 5 height 5
click at [20, 113] on div at bounding box center [15, 110] width 10 height 10
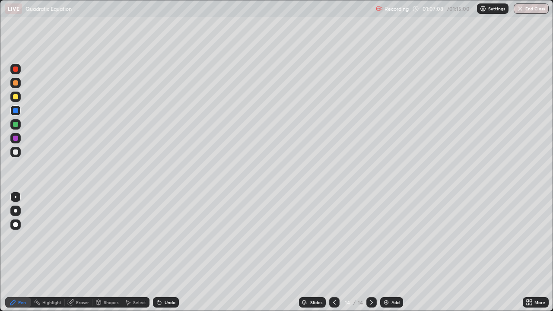
click at [88, 252] on div "Eraser" at bounding box center [82, 302] width 13 height 4
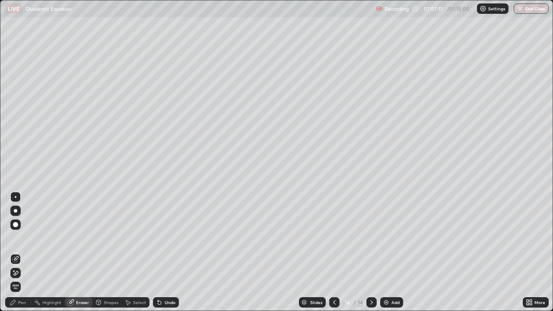
click at [27, 252] on div "Pen" at bounding box center [18, 302] width 26 height 10
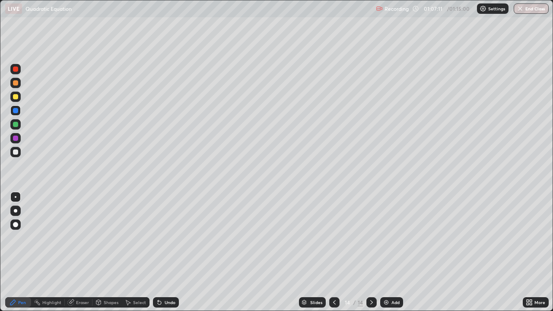
click at [19, 114] on div at bounding box center [15, 110] width 10 height 10
click at [530, 13] on button "End Class" at bounding box center [532, 8] width 34 height 10
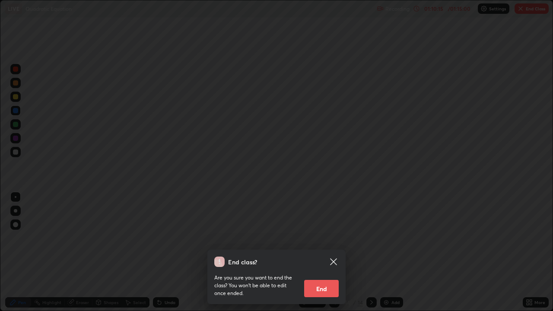
click at [332, 252] on button "End" at bounding box center [321, 288] width 35 height 17
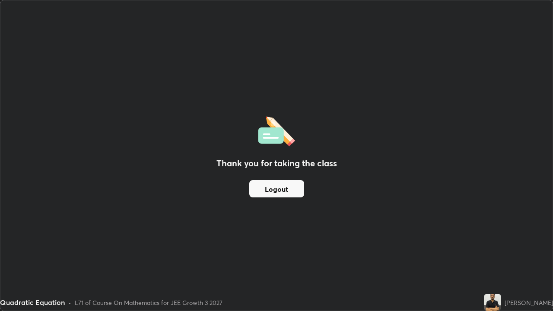
click at [293, 191] on button "Logout" at bounding box center [276, 188] width 55 height 17
click at [297, 190] on button "Logout" at bounding box center [276, 188] width 55 height 17
